Goal: Transaction & Acquisition: Book appointment/travel/reservation

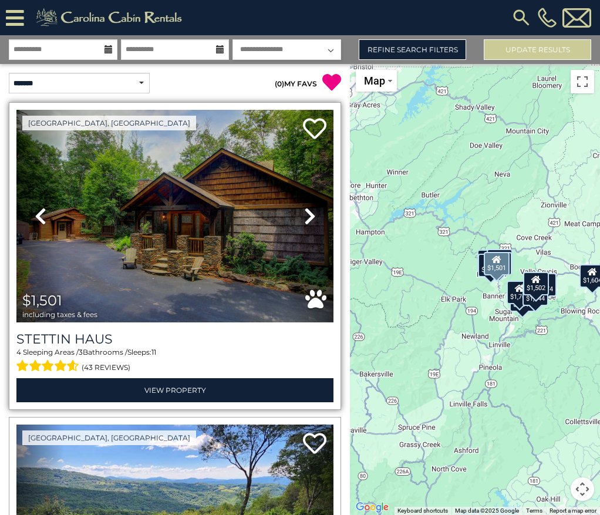
click at [305, 217] on icon at bounding box center [310, 216] width 12 height 19
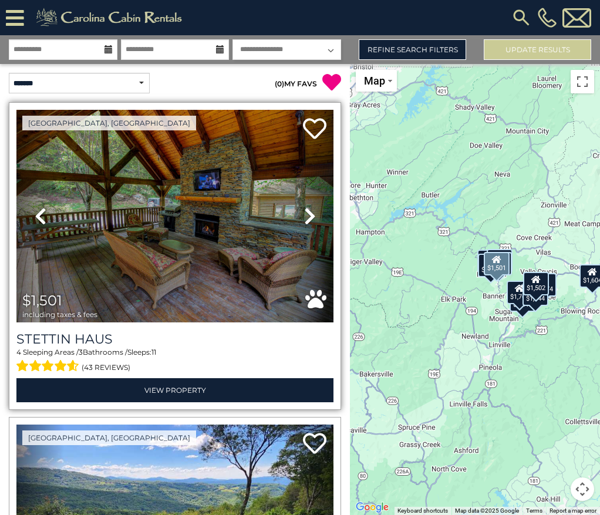
click at [305, 217] on icon at bounding box center [310, 216] width 12 height 19
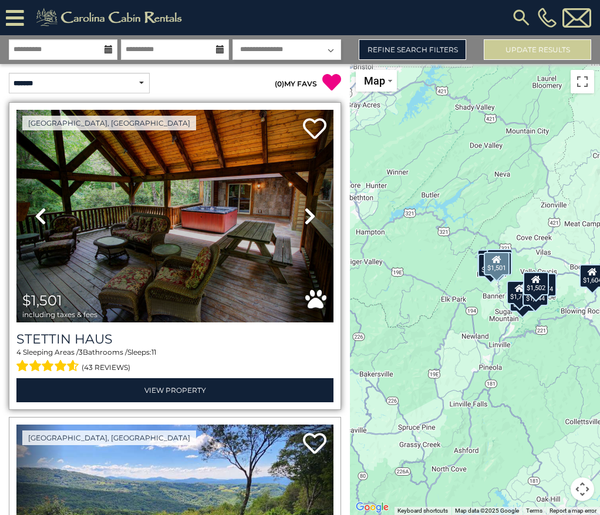
click at [305, 217] on icon at bounding box center [310, 216] width 12 height 19
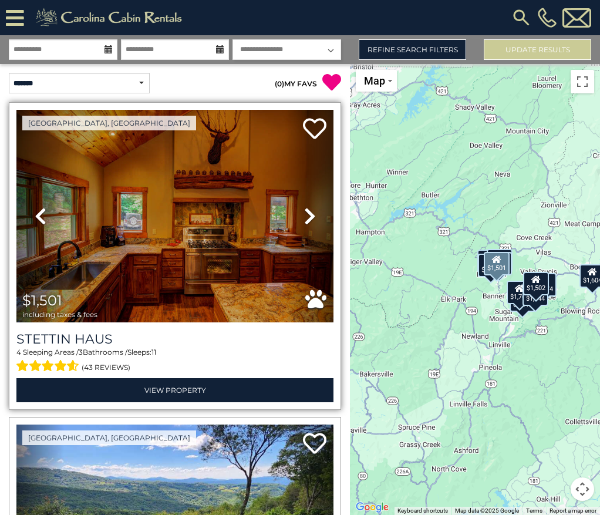
click at [305, 217] on icon at bounding box center [310, 216] width 12 height 19
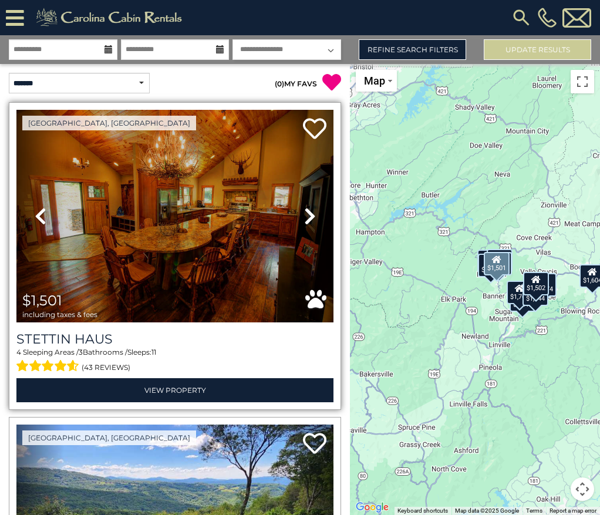
click at [305, 217] on icon at bounding box center [310, 216] width 12 height 19
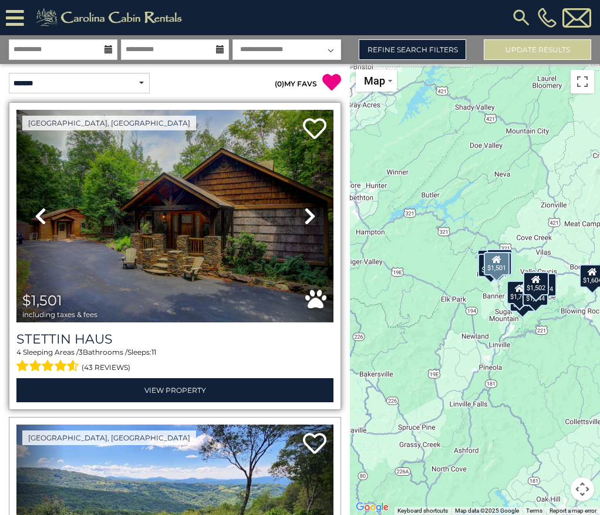
click at [305, 217] on icon at bounding box center [310, 216] width 12 height 19
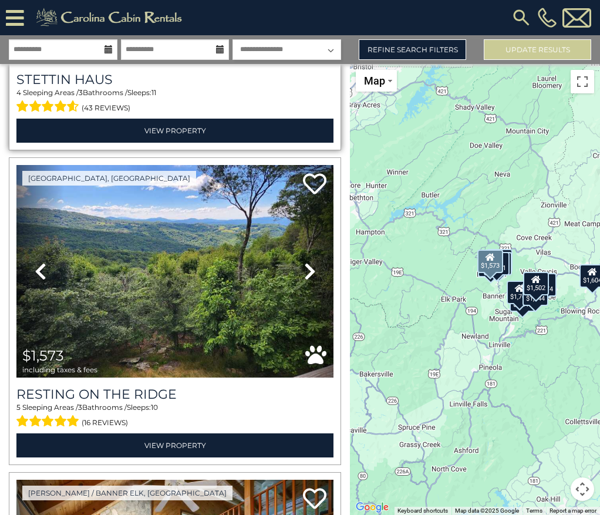
scroll to position [286, 0]
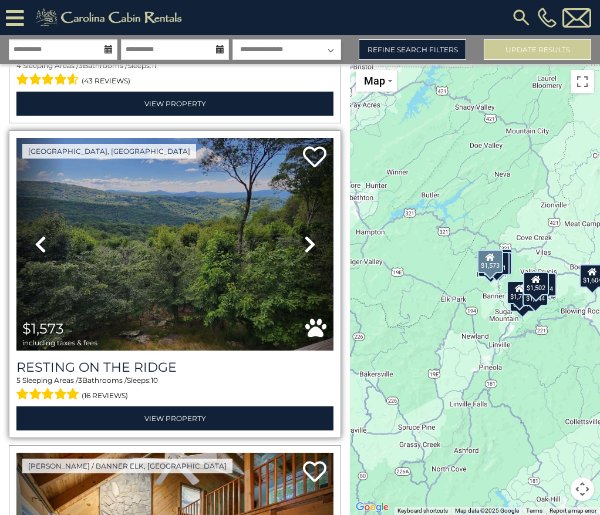
click at [304, 246] on icon at bounding box center [310, 244] width 12 height 19
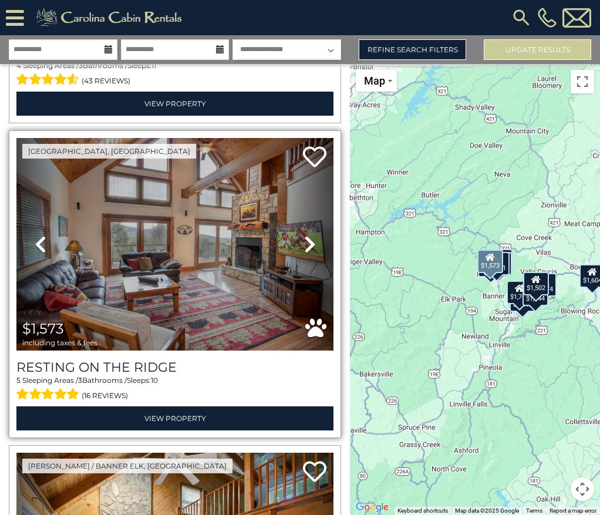
click at [304, 246] on icon at bounding box center [310, 244] width 12 height 19
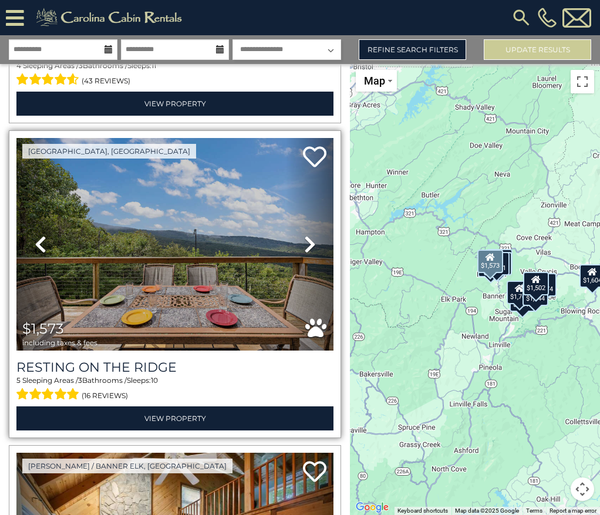
click at [304, 246] on icon at bounding box center [310, 244] width 12 height 19
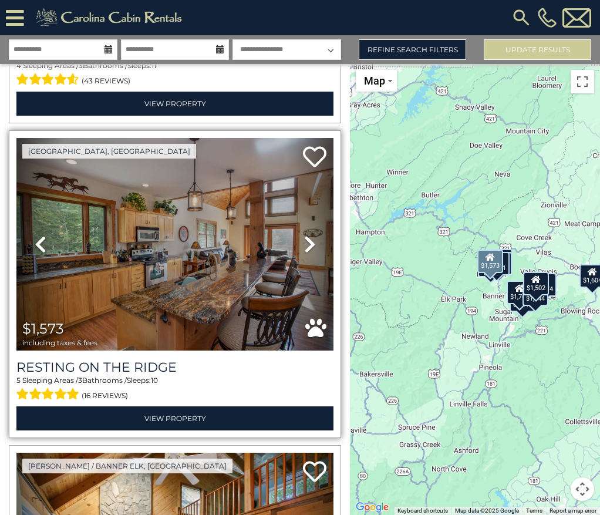
click at [304, 246] on icon at bounding box center [310, 244] width 12 height 19
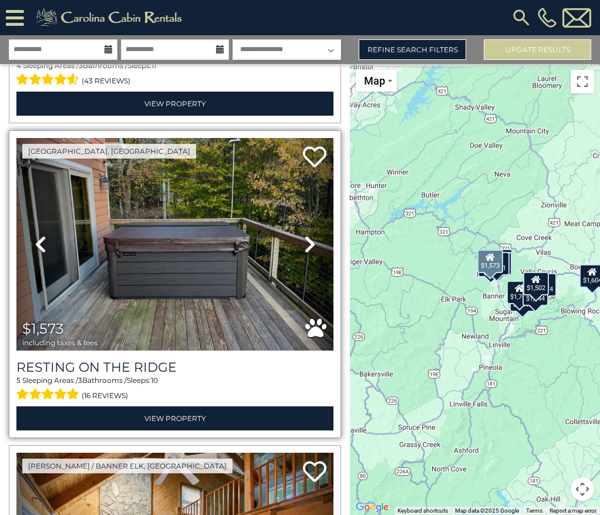
click at [304, 246] on icon at bounding box center [310, 244] width 12 height 19
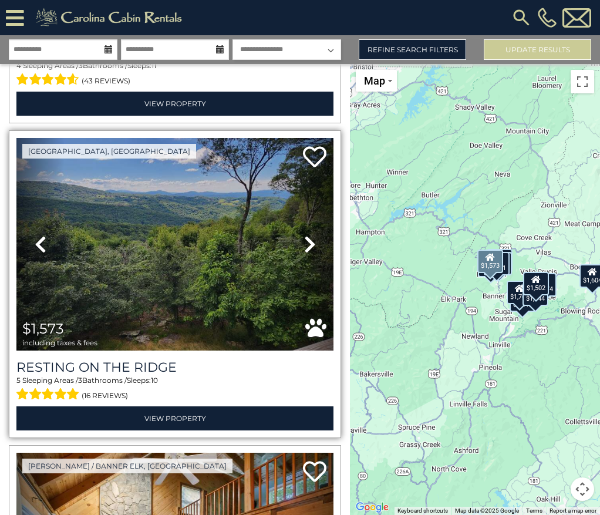
click at [304, 246] on icon at bounding box center [310, 244] width 12 height 19
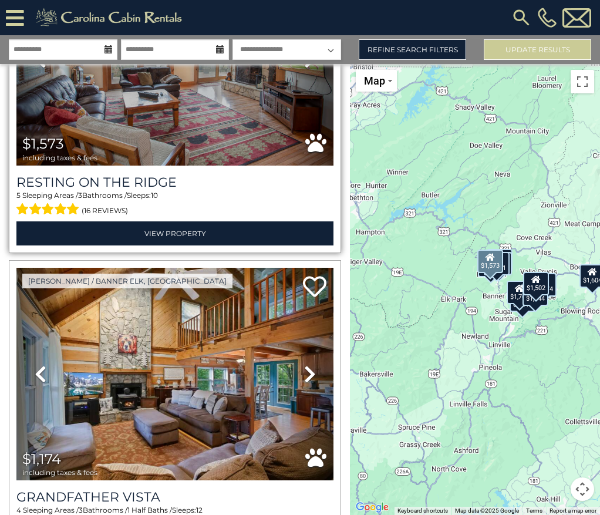
scroll to position [608, 0]
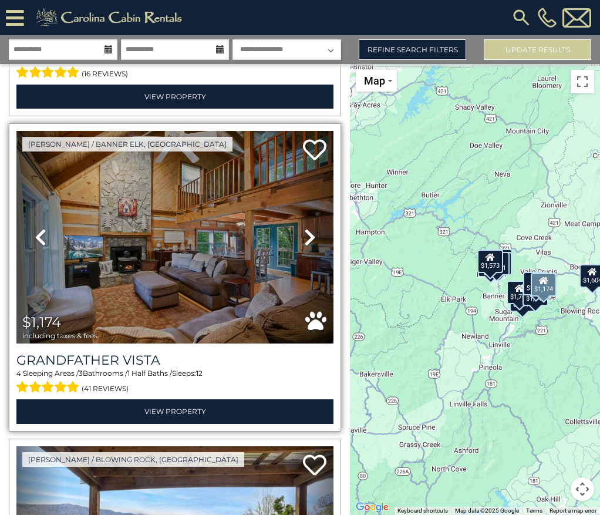
click at [306, 241] on icon at bounding box center [310, 237] width 12 height 19
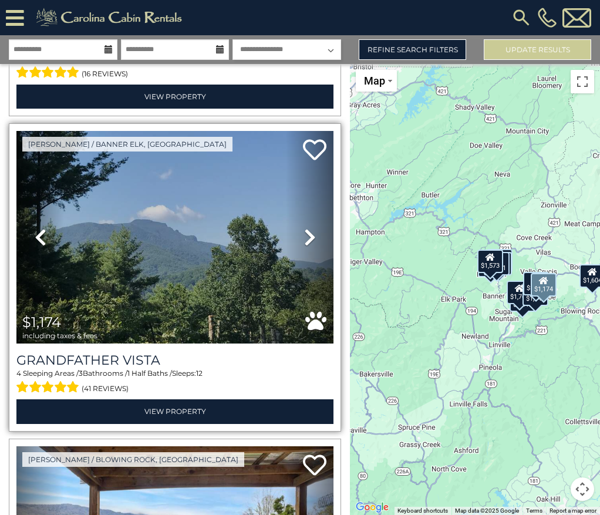
click at [306, 241] on icon at bounding box center [310, 237] width 12 height 19
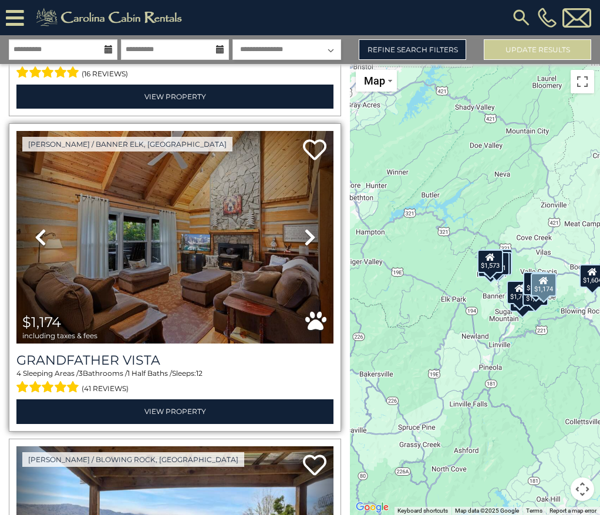
click at [306, 241] on icon at bounding box center [310, 237] width 12 height 19
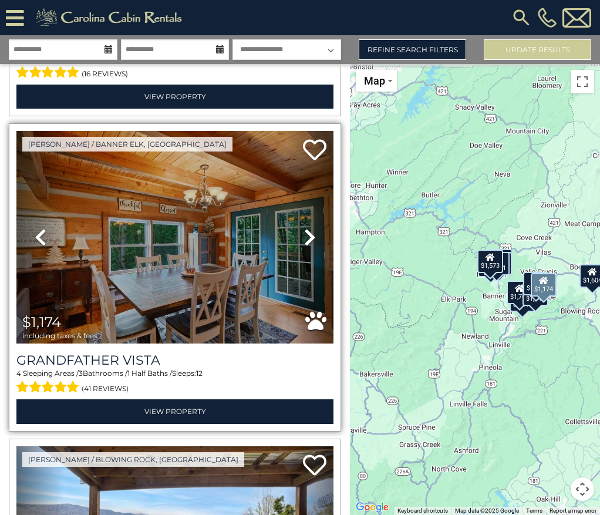
click at [306, 241] on icon at bounding box center [310, 237] width 12 height 19
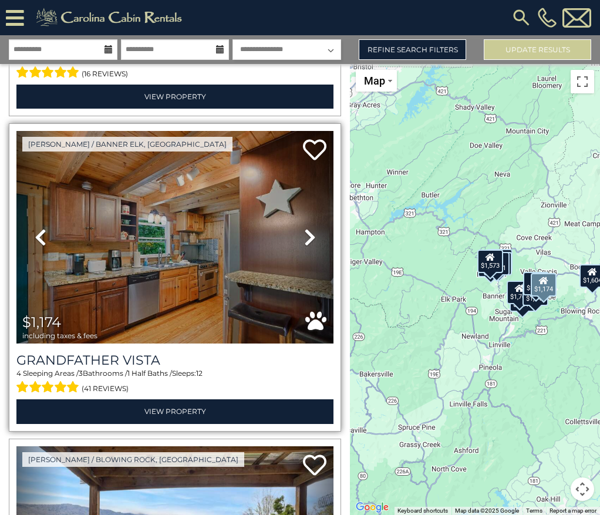
click at [306, 241] on icon at bounding box center [310, 237] width 12 height 19
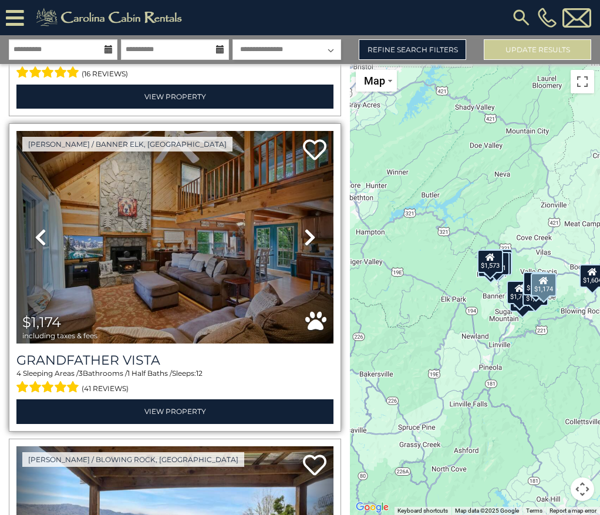
click at [306, 241] on icon at bounding box center [310, 237] width 12 height 19
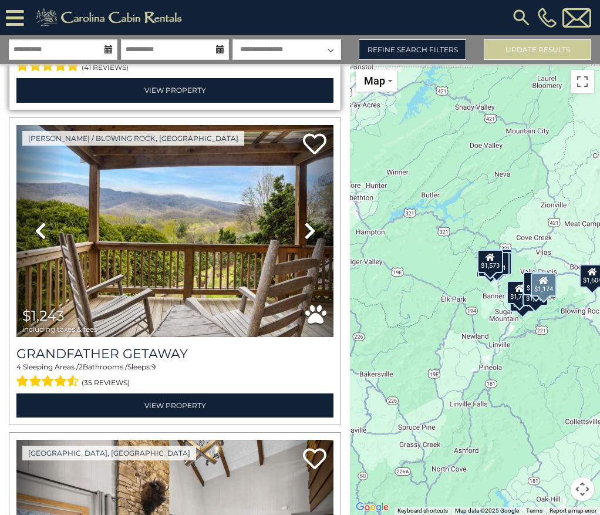
scroll to position [937, 0]
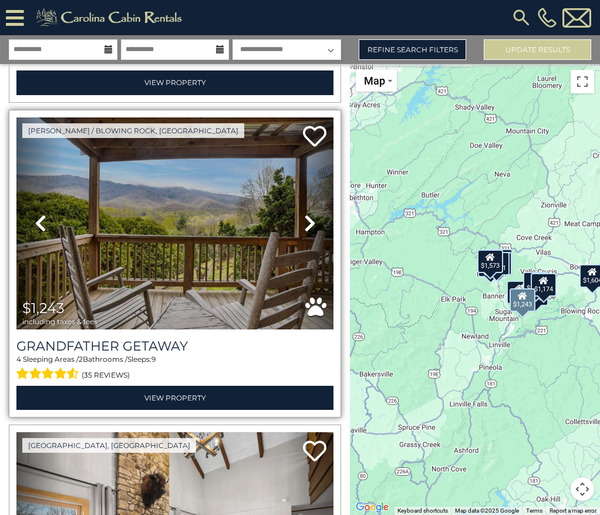
click at [307, 219] on icon at bounding box center [310, 223] width 12 height 19
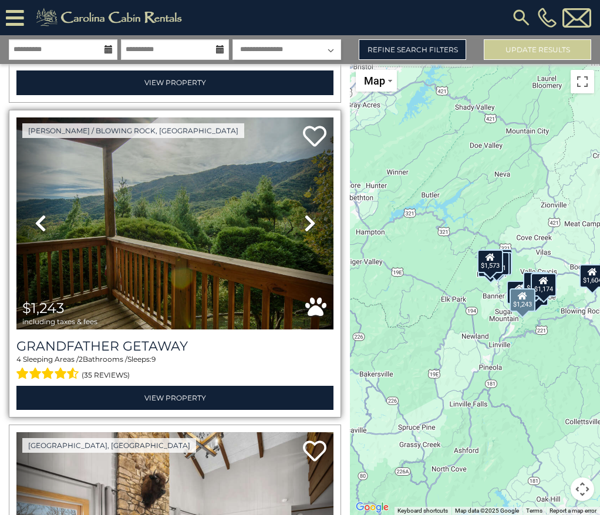
click at [307, 219] on icon at bounding box center [310, 223] width 12 height 19
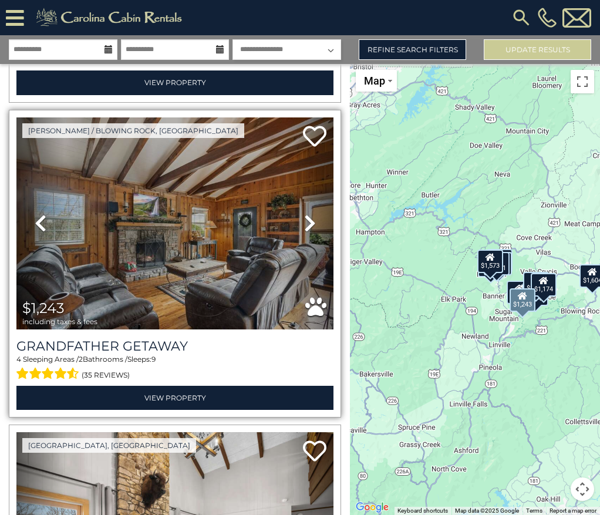
click at [307, 219] on icon at bounding box center [310, 223] width 12 height 19
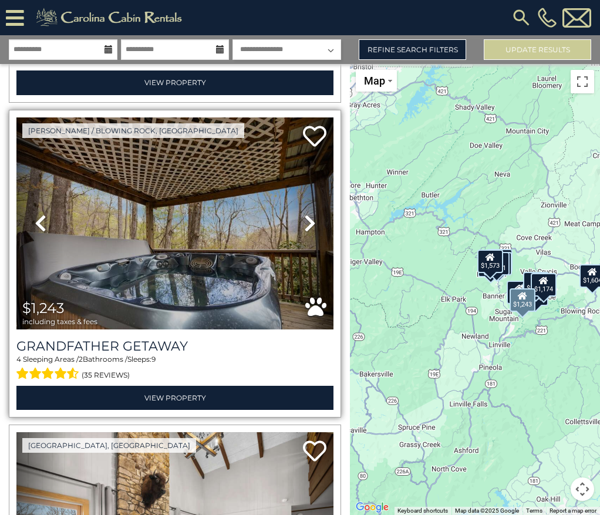
click at [36, 222] on icon at bounding box center [41, 223] width 12 height 19
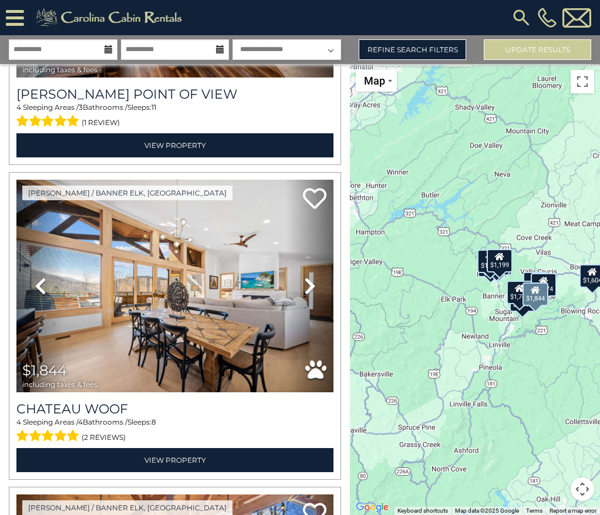
scroll to position [1827, 0]
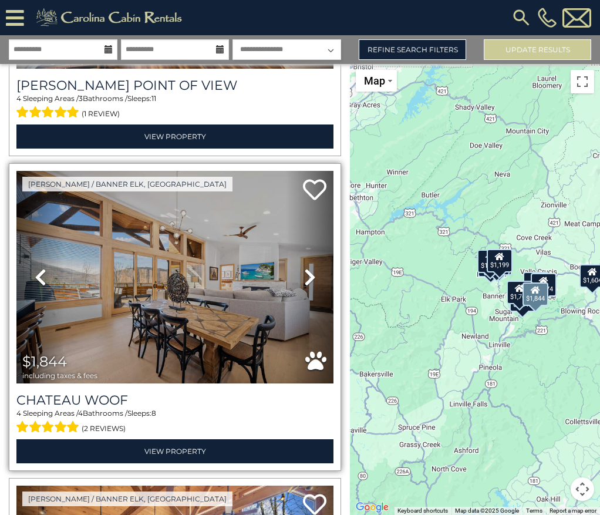
click at [312, 276] on icon at bounding box center [310, 277] width 12 height 19
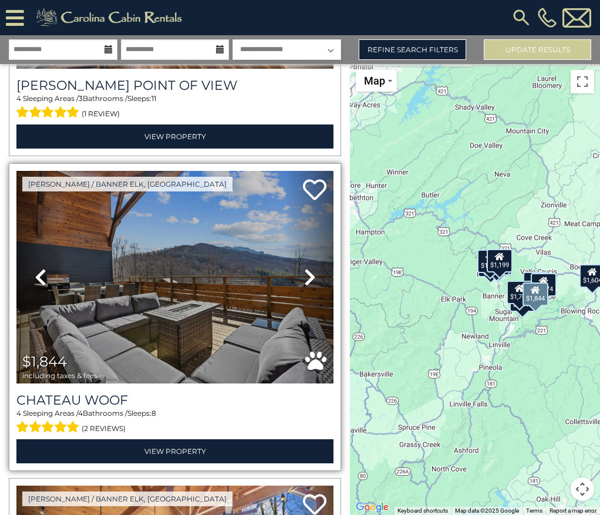
click at [312, 276] on icon at bounding box center [310, 277] width 12 height 19
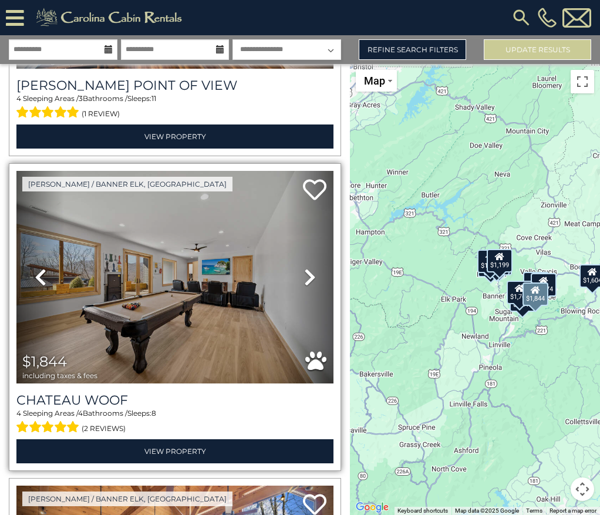
click at [312, 276] on icon at bounding box center [310, 277] width 12 height 19
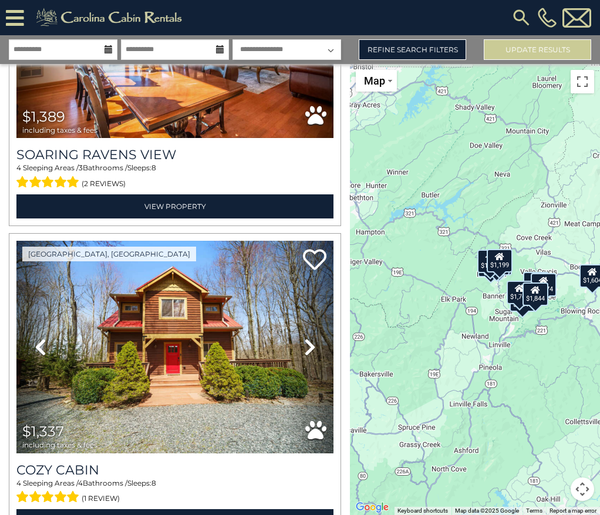
scroll to position [3090, 0]
